Goal: Information Seeking & Learning: Learn about a topic

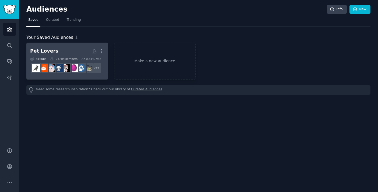
click at [62, 54] on h2 "Pet Lovers More" at bounding box center [67, 50] width 74 height 9
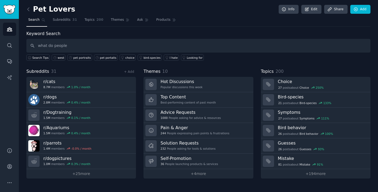
click at [55, 44] on input "what do people" at bounding box center [198, 46] width 344 height 14
type input "why do people purchase pet portaits"
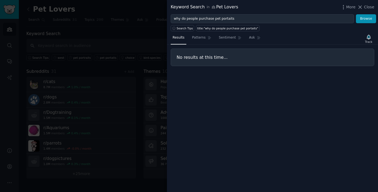
click at [371, 3] on div "Keyword Search in Pet Lovers More Close" at bounding box center [272, 7] width 211 height 14
click at [370, 4] on span "Close" at bounding box center [369, 7] width 10 height 6
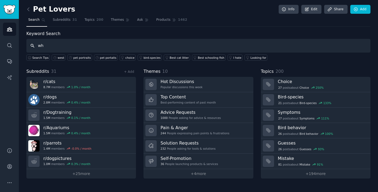
type input "w"
type input "what are the best gifts for pet lovers"
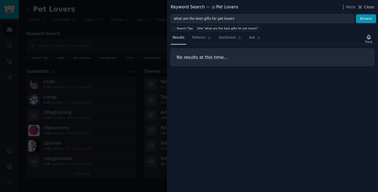
click at [368, 7] on span "Close" at bounding box center [369, 7] width 10 height 6
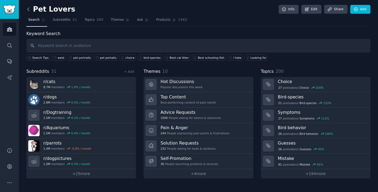
click at [29, 8] on icon at bounding box center [29, 9] width 6 height 6
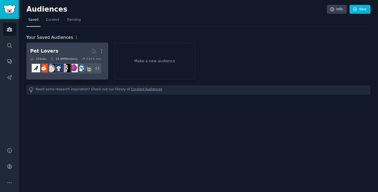
click at [68, 51] on h2 "Pet Lovers More" at bounding box center [67, 50] width 74 height 9
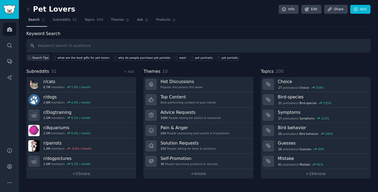
click at [40, 58] on span "Search Tips" at bounding box center [40, 58] width 16 height 4
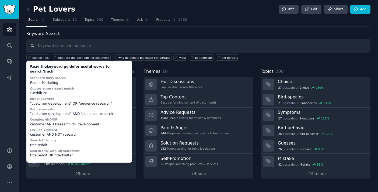
click at [73, 44] on input "text" at bounding box center [198, 46] width 344 height 14
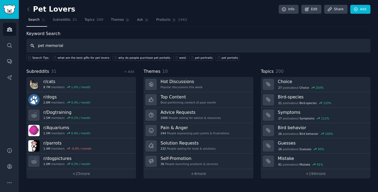
type input "pet memorial"
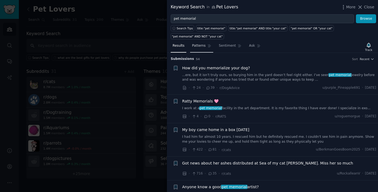
click at [196, 49] on link "Patterns" at bounding box center [201, 46] width 23 height 11
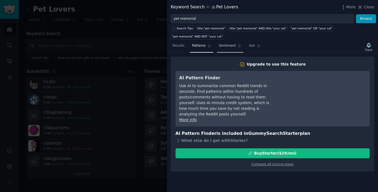
click at [224, 47] on span "Sentiment" at bounding box center [227, 45] width 17 height 5
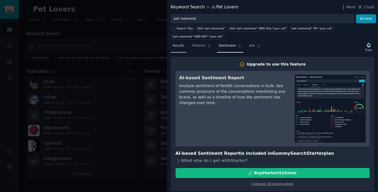
click at [185, 48] on link "Results" at bounding box center [179, 46] width 16 height 11
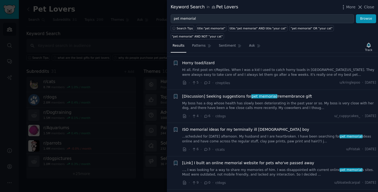
scroll to position [1526, 0]
